Goal: Task Accomplishment & Management: Use online tool/utility

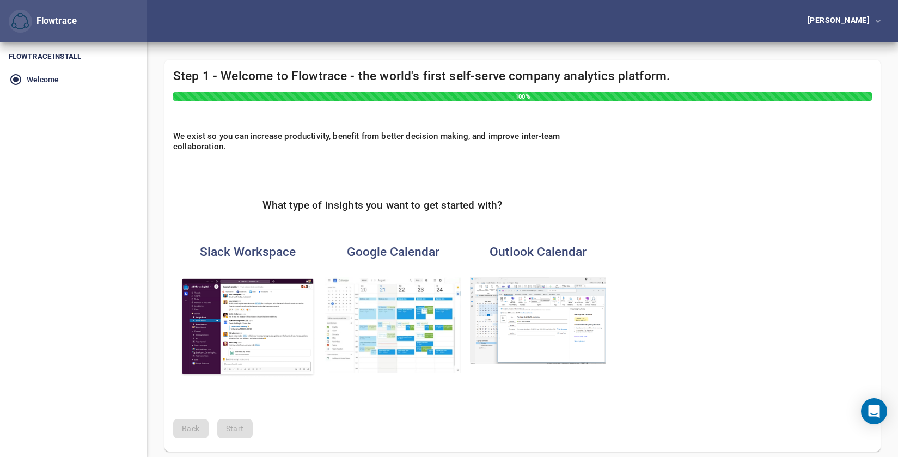
click at [395, 250] on h4 "Google Calendar" at bounding box center [393, 251] width 136 height 15
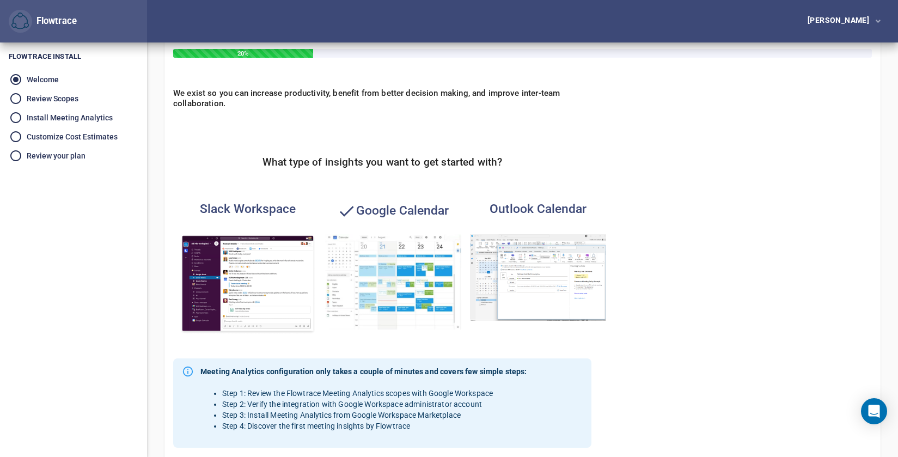
scroll to position [232, 0]
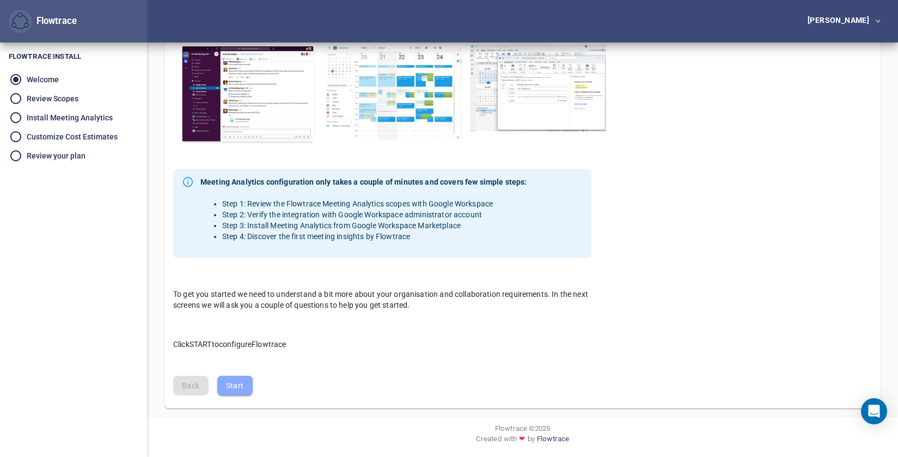
click at [232, 387] on span "Start" at bounding box center [235, 386] width 18 height 14
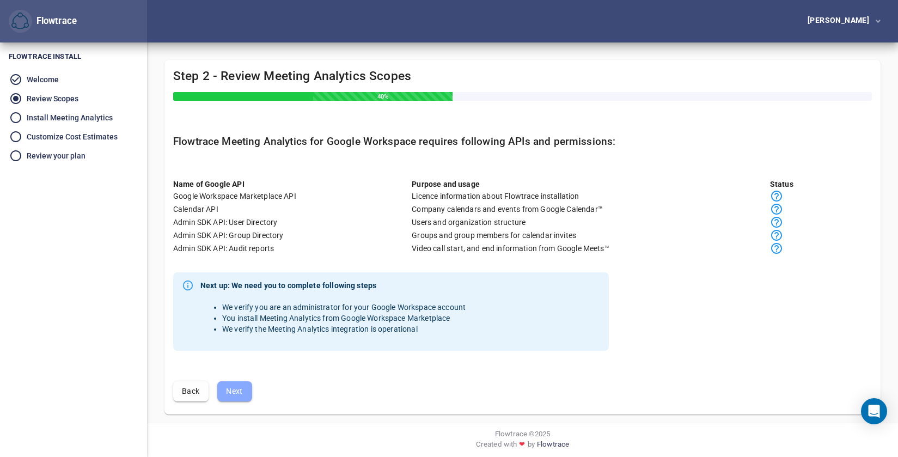
click at [232, 389] on span "Next" at bounding box center [234, 391] width 17 height 14
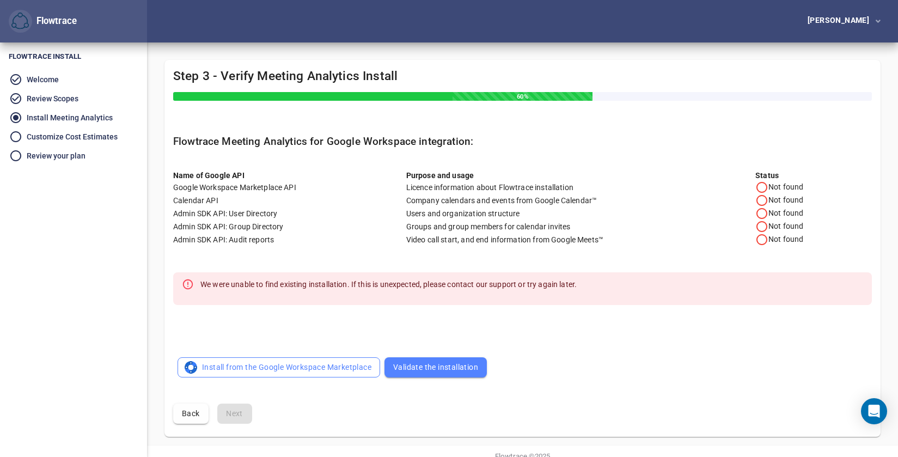
click at [297, 370] on span "Install from the Google Workspace Marketplace" at bounding box center [278, 367] width 185 height 14
click at [438, 366] on span "Validate the installation" at bounding box center [435, 367] width 85 height 14
click at [16, 157] on li "Review your plan" at bounding box center [73, 155] width 147 height 19
click at [873, 22] on span "button" at bounding box center [876, 22] width 7 height 14
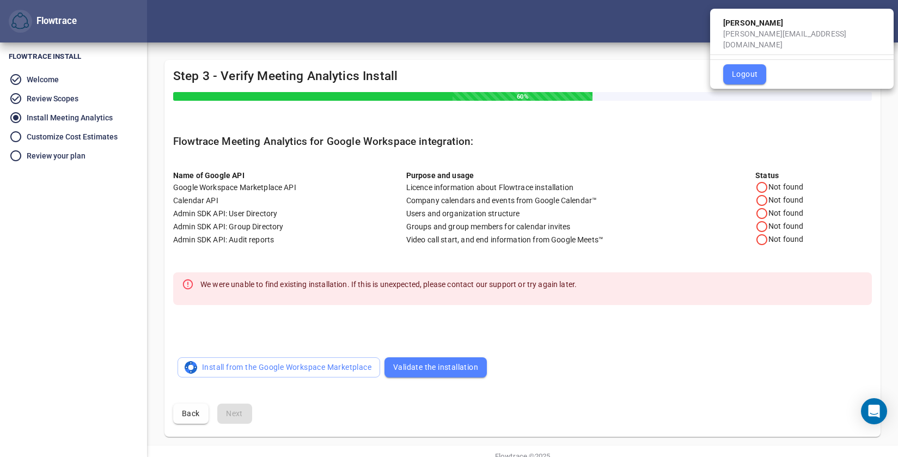
click at [634, 60] on div at bounding box center [449, 228] width 898 height 457
